Goal: Task Accomplishment & Management: Manage account settings

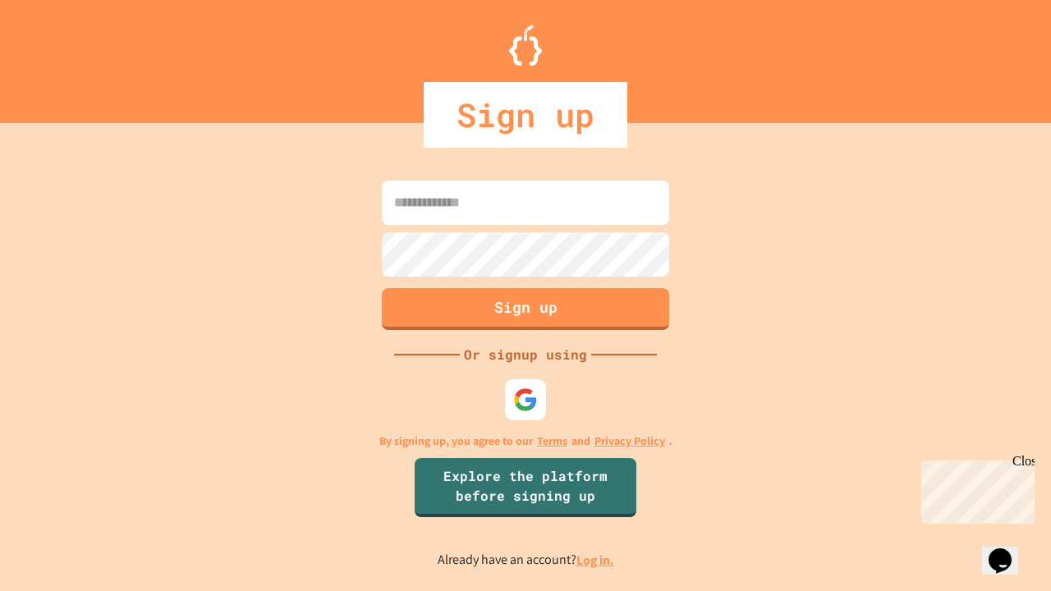
click at [596, 560] on link "Log in." at bounding box center [596, 560] width 38 height 17
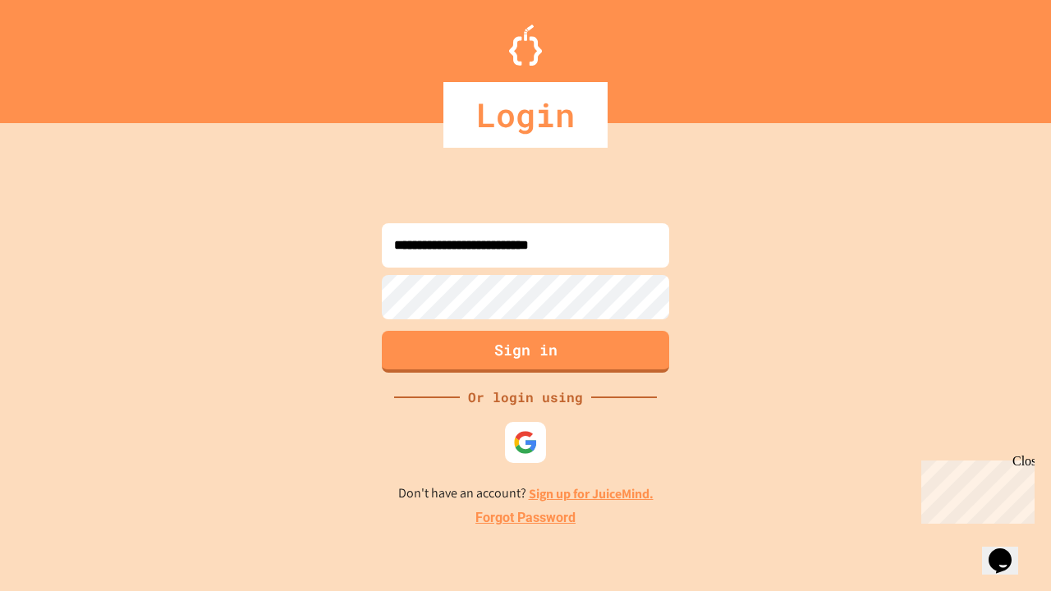
type input "**********"
